Goal: Information Seeking & Learning: Understand process/instructions

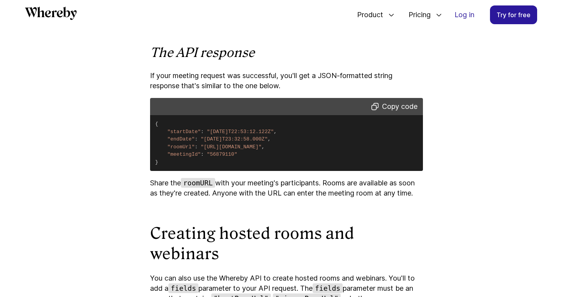
scroll to position [1449, 0]
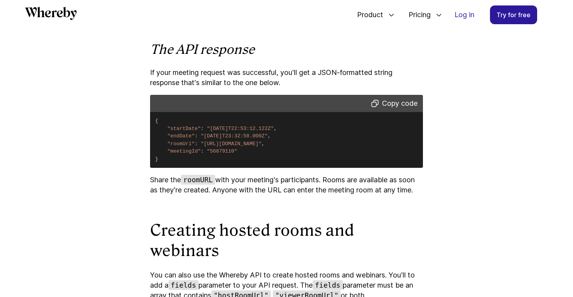
drag, startPoint x: 203, startPoint y: 187, endPoint x: 399, endPoint y: 188, distance: 196.2
click at [262, 147] on span ""[URL][DOMAIN_NAME]"" at bounding box center [231, 144] width 61 height 6
click at [328, 168] on pre "{ "startDate" : "[DATE]T22:53:12.122Z" , "endDate" : "[DATE]T23:32:58.000Z" , "…" at bounding box center [286, 140] width 273 height 56
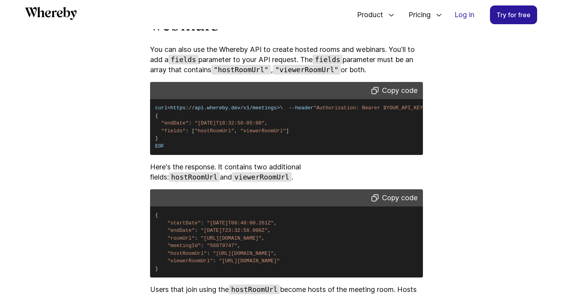
scroll to position [1680, 0]
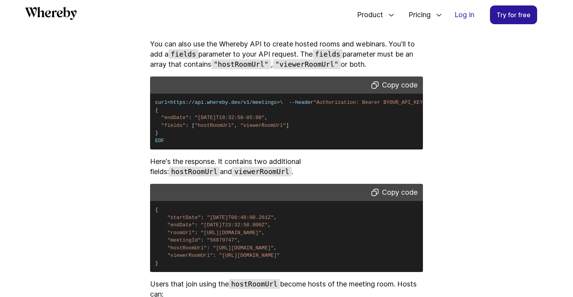
click at [176, 128] on span ""fields"" at bounding box center [173, 125] width 24 height 6
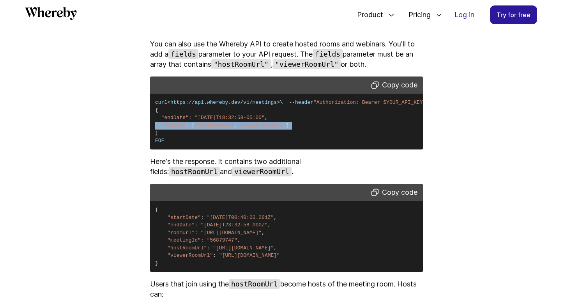
click at [176, 128] on span ""fields"" at bounding box center [173, 125] width 24 height 6
click at [220, 149] on pre "curl < https : / / api . [GEOGRAPHIC_DATA] . dev / v1 / meetings > \ -- header …" at bounding box center [286, 122] width 273 height 56
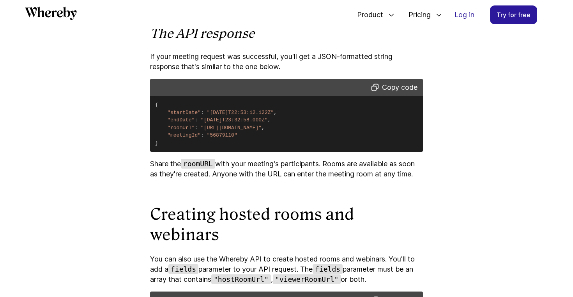
scroll to position [1462, 0]
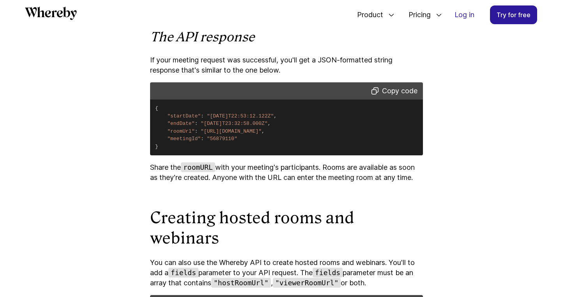
click at [260, 183] on p "Share the roomURL with your meeting's participants. Rooms are available as soon…" at bounding box center [286, 172] width 273 height 20
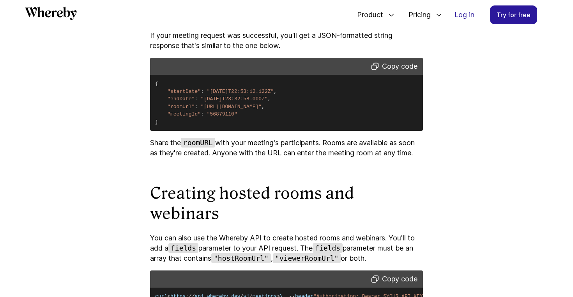
scroll to position [1487, 0]
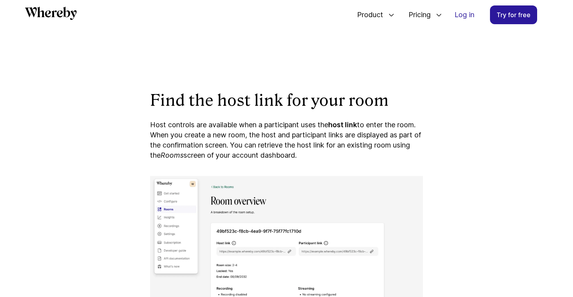
scroll to position [774, 0]
